Goal: Navigation & Orientation: Find specific page/section

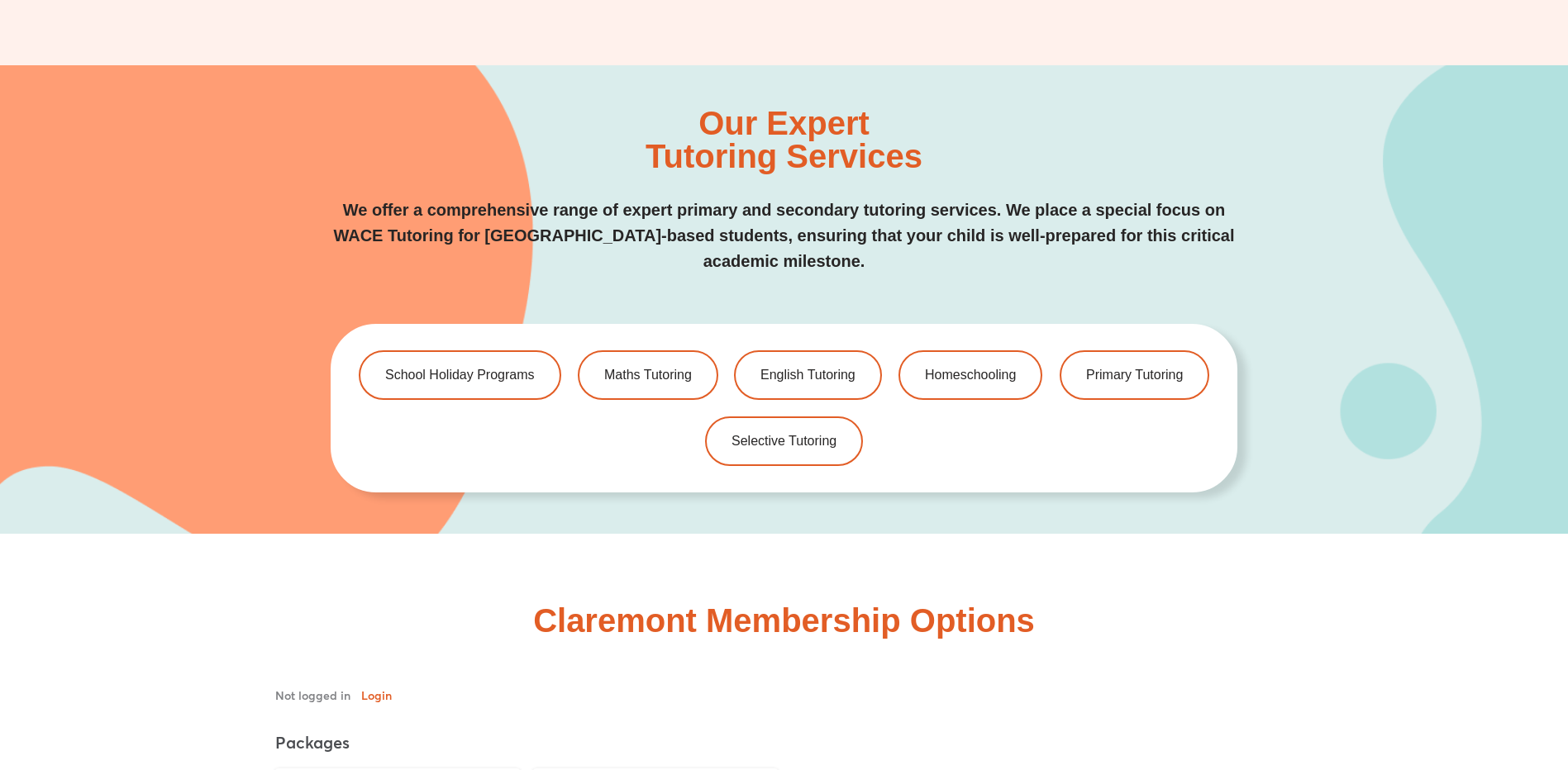
scroll to position [3637, 0]
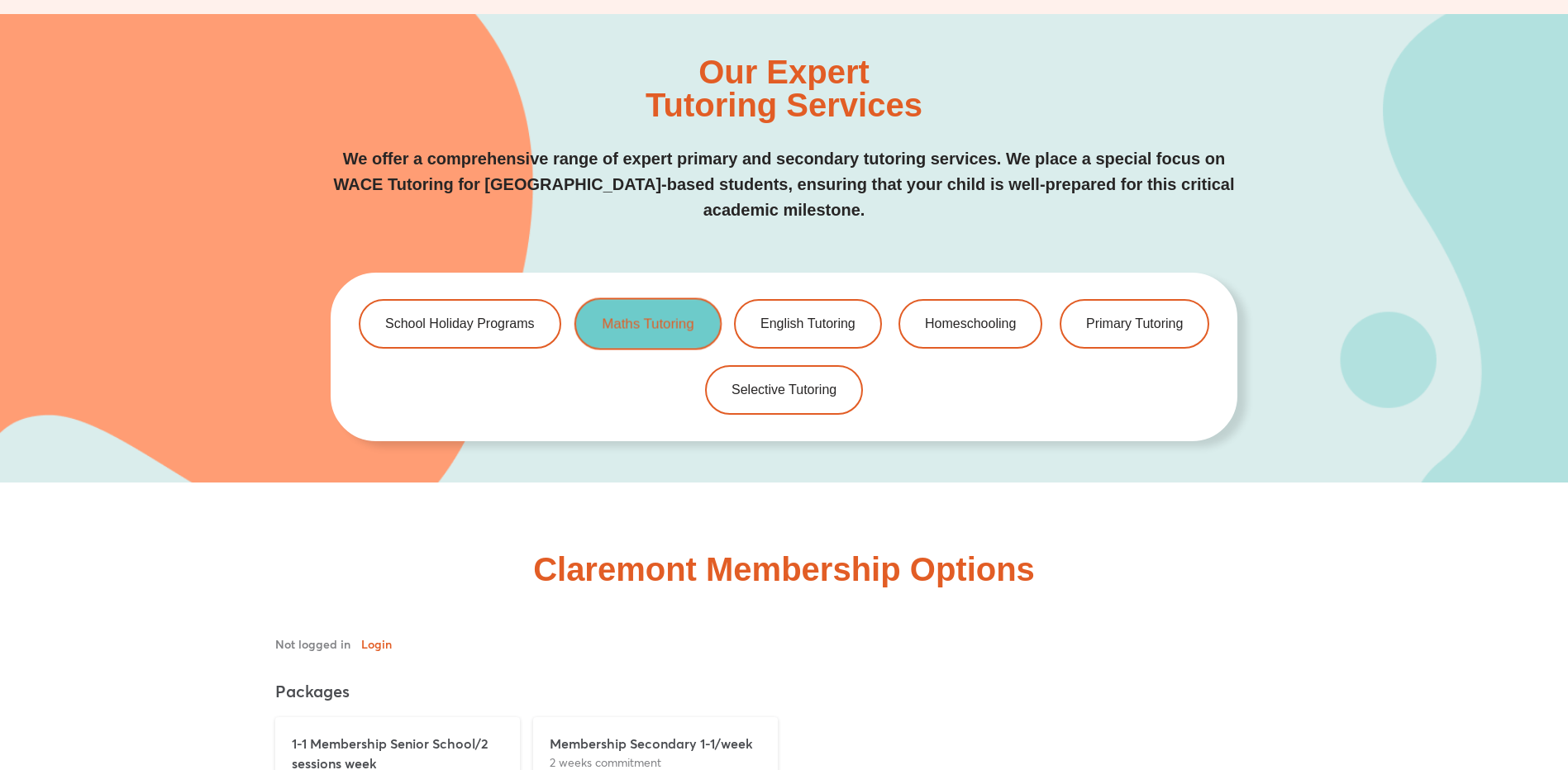
click at [635, 326] on span "Maths Tutoring" at bounding box center [648, 323] width 92 height 14
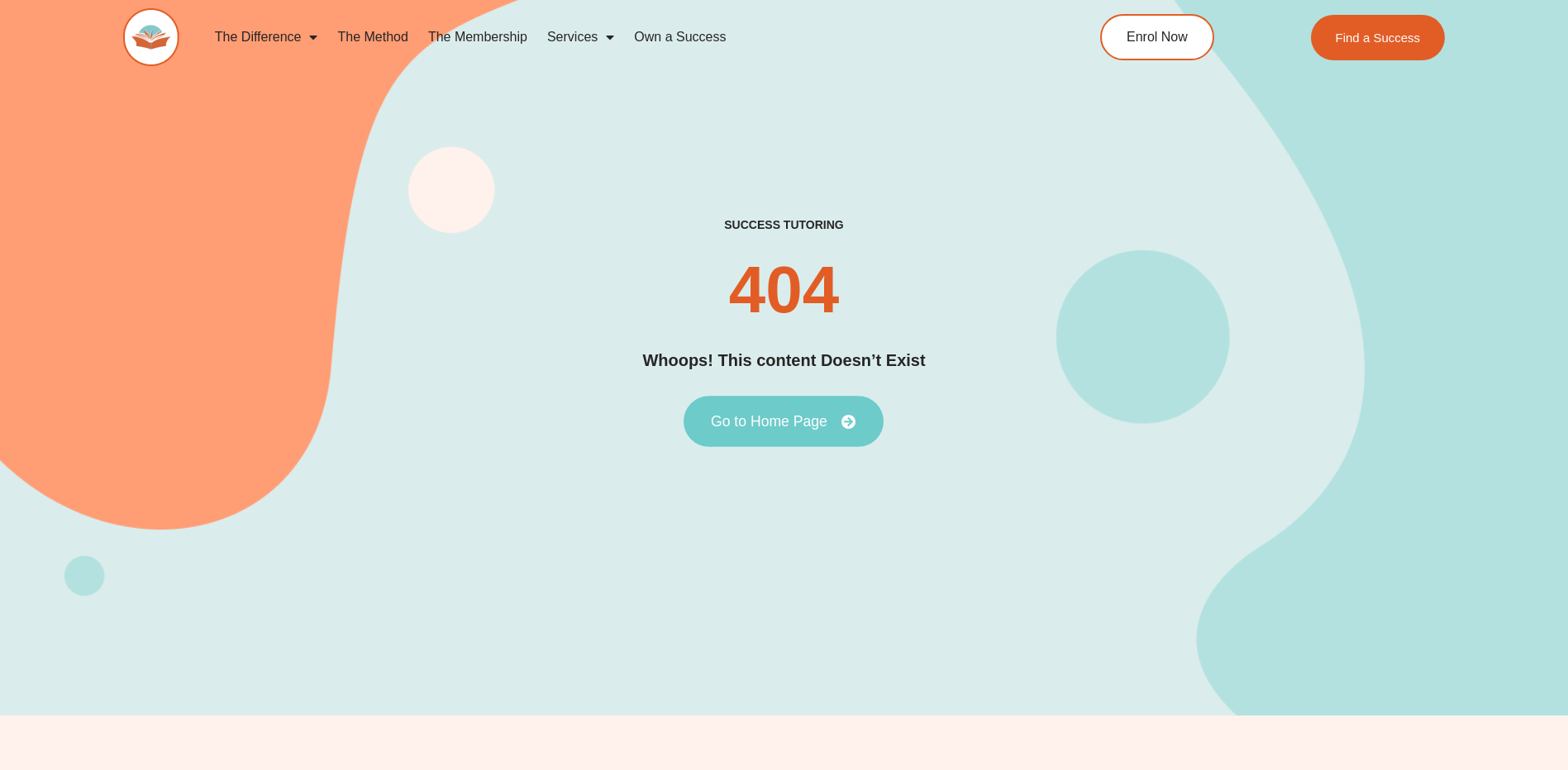
click at [743, 416] on span "Go to Home Page" at bounding box center [769, 421] width 116 height 15
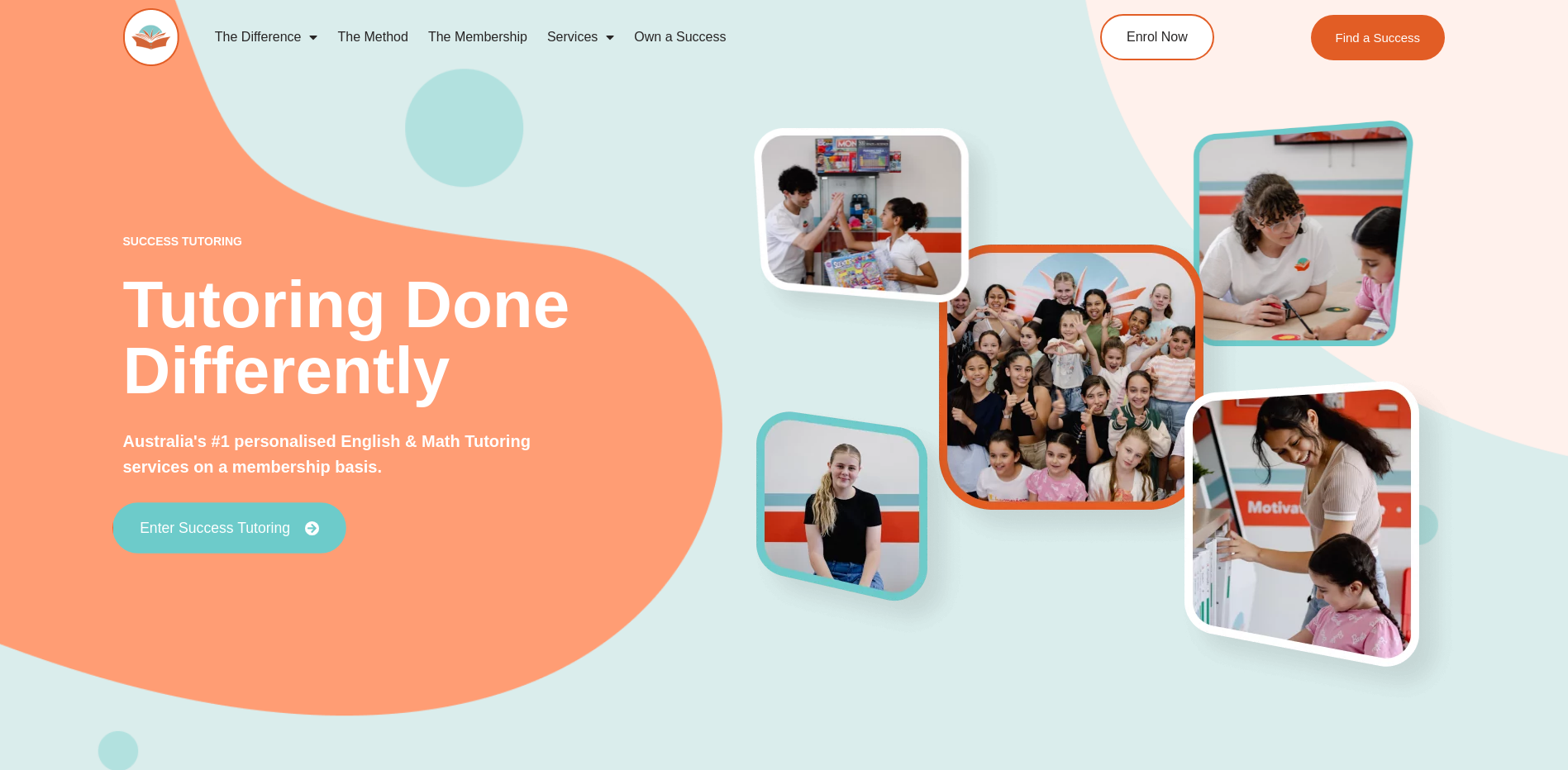
click at [192, 522] on span "Enter Success Tutoring" at bounding box center [214, 528] width 150 height 15
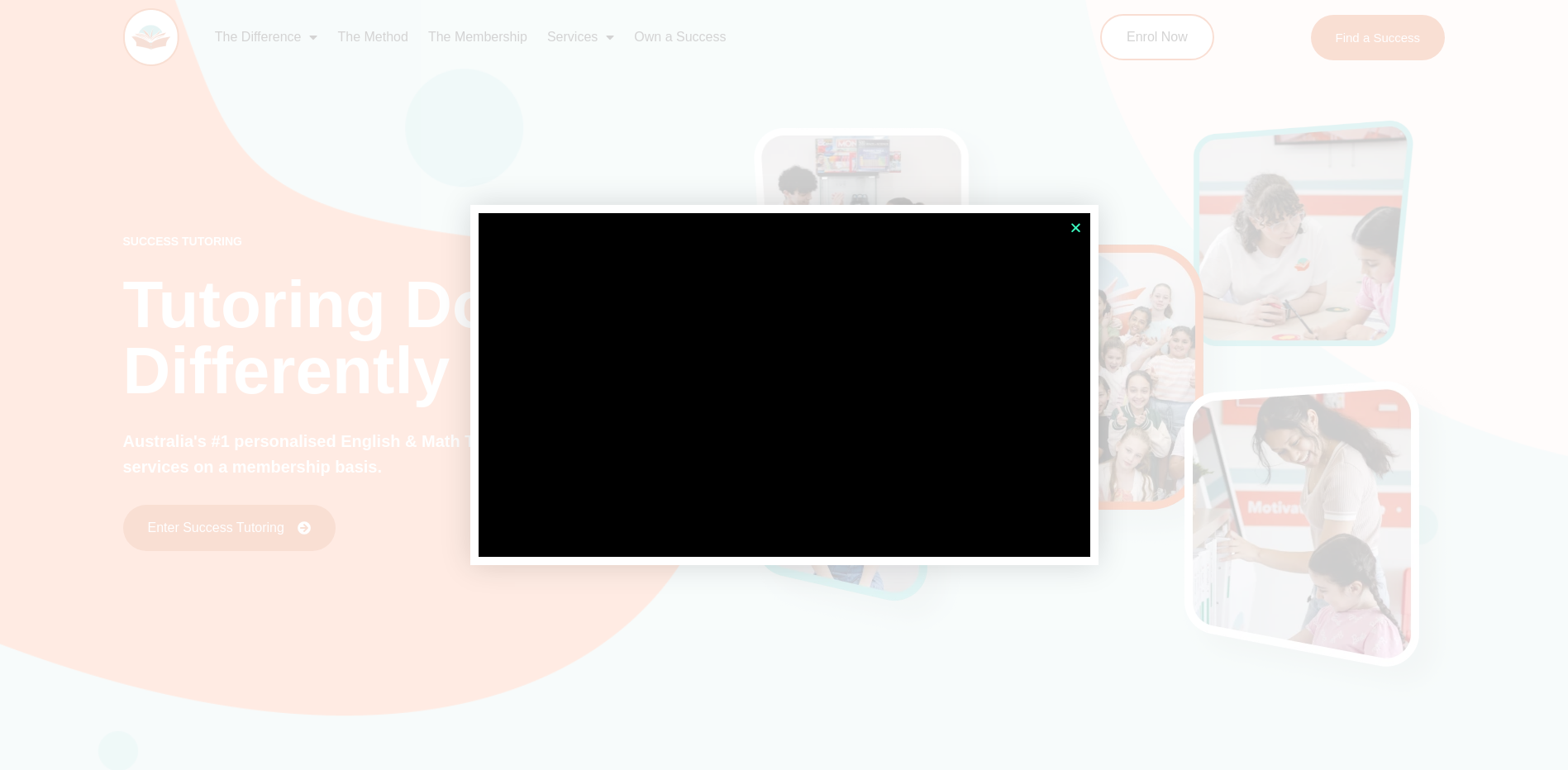
click at [1072, 225] on icon "Close" at bounding box center [1075, 227] width 12 height 12
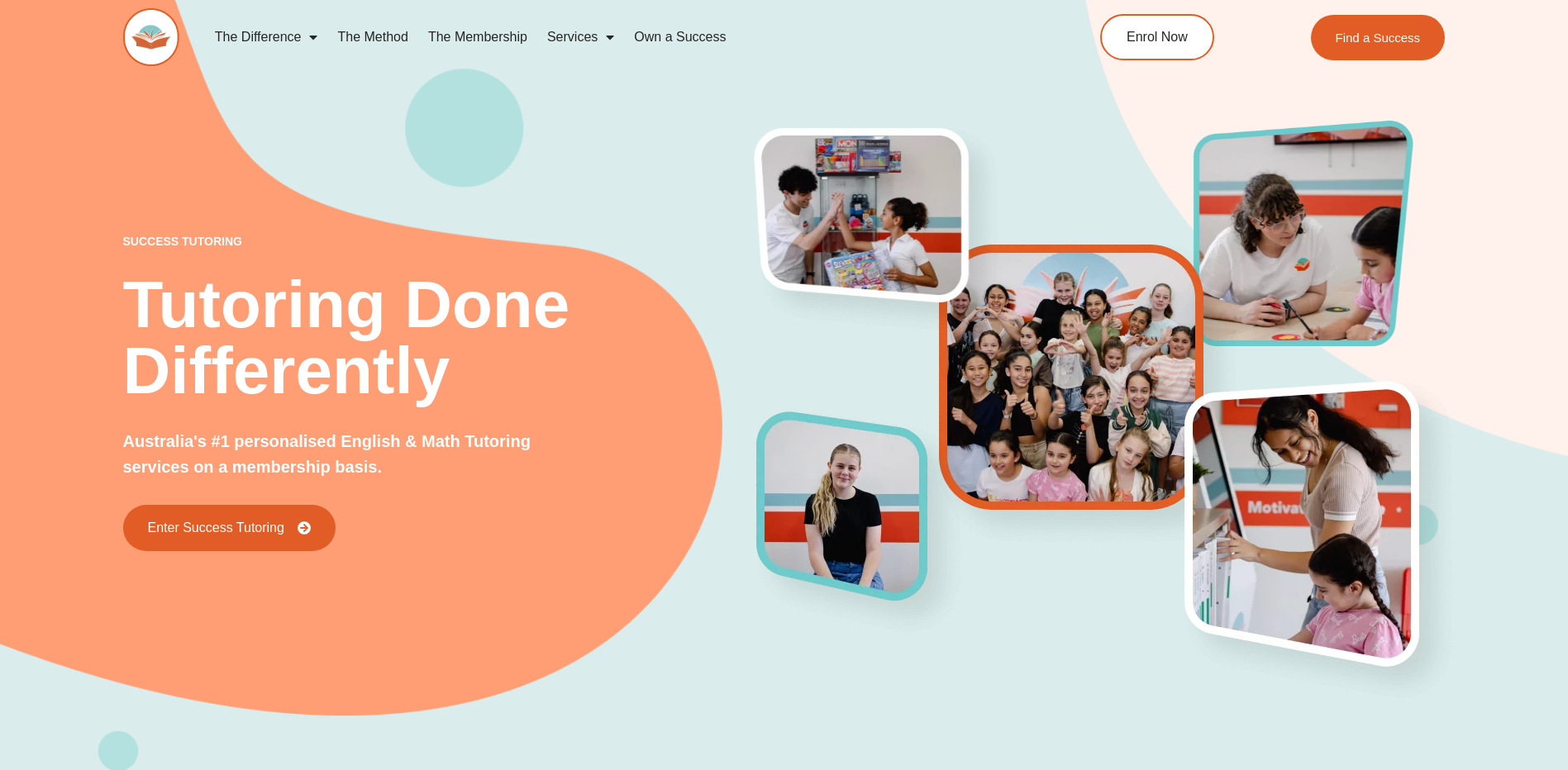
click at [370, 38] on link "The Method" at bounding box center [372, 37] width 90 height 38
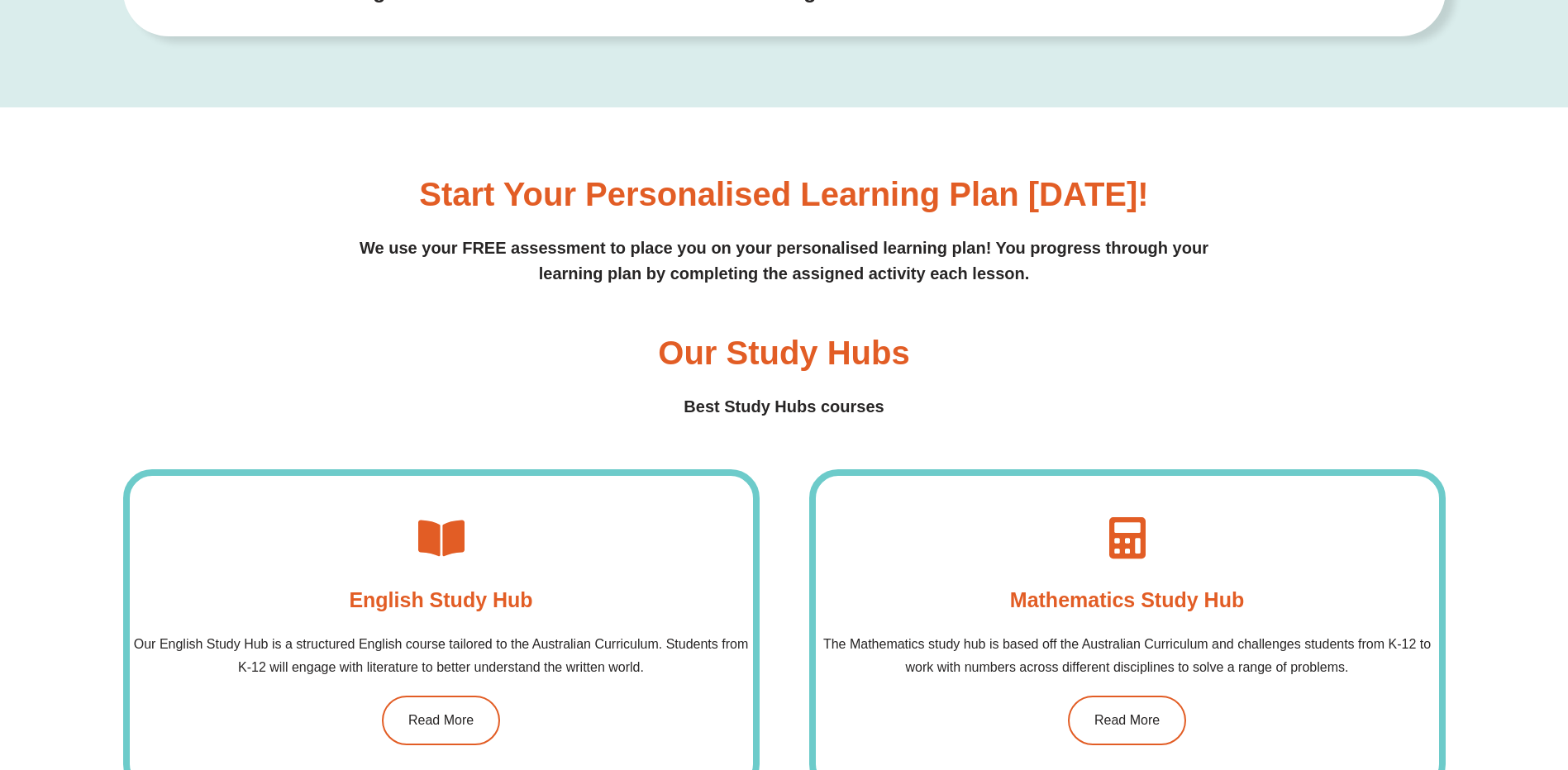
scroll to position [1240, 0]
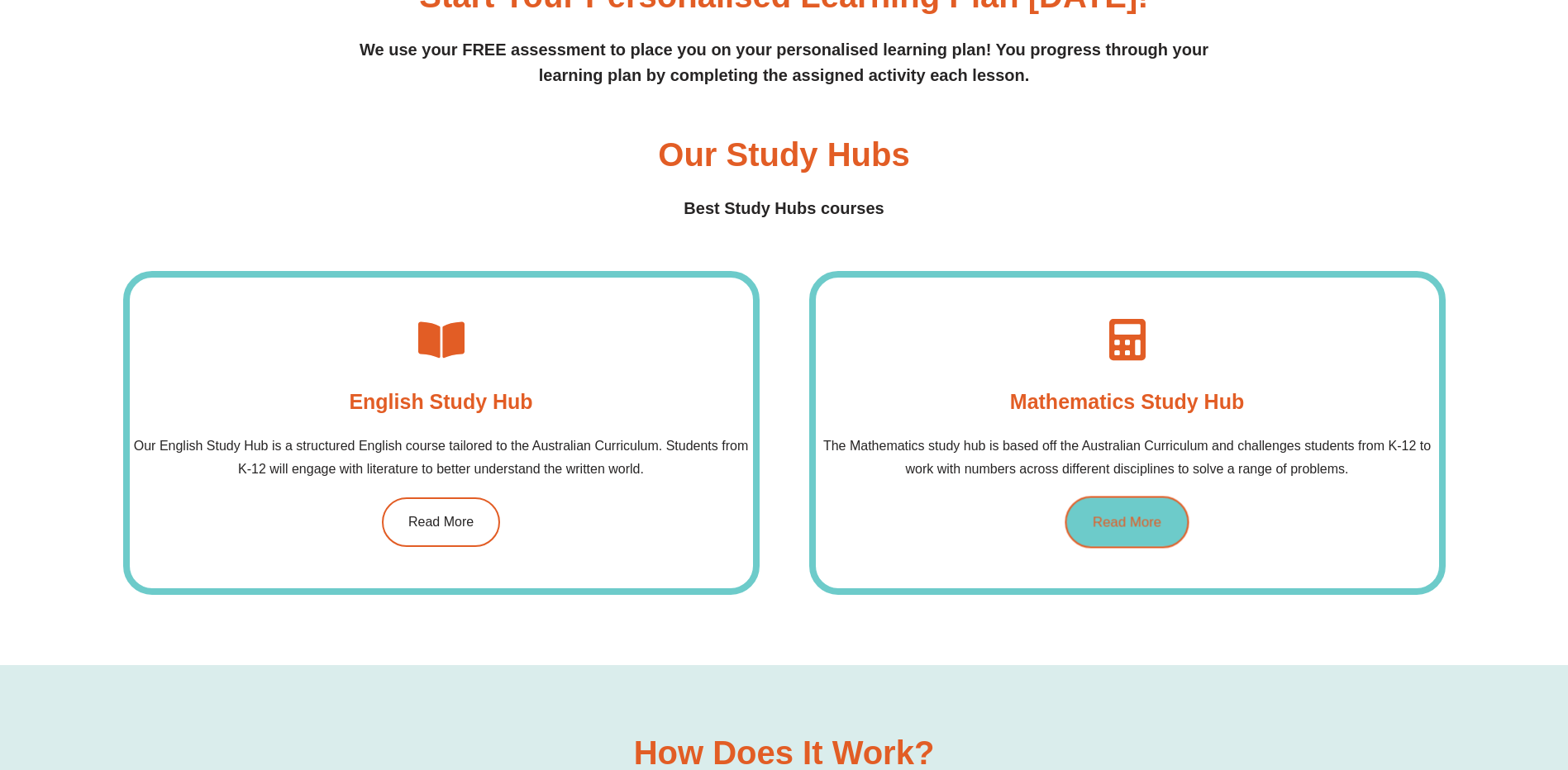
click at [1134, 528] on span "Read More" at bounding box center [1127, 523] width 69 height 14
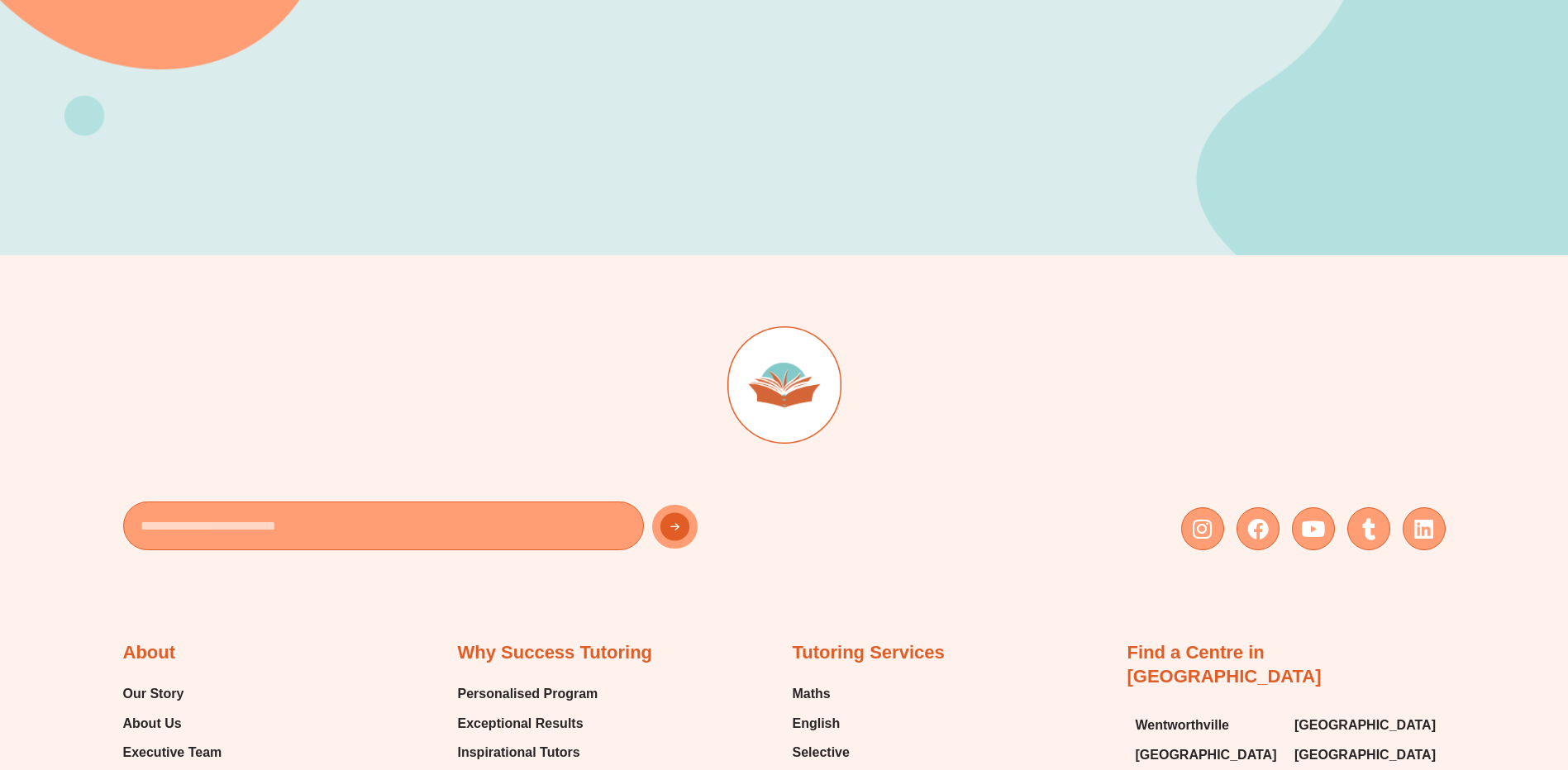
scroll to position [330, 0]
